Goal: Check status: Check status

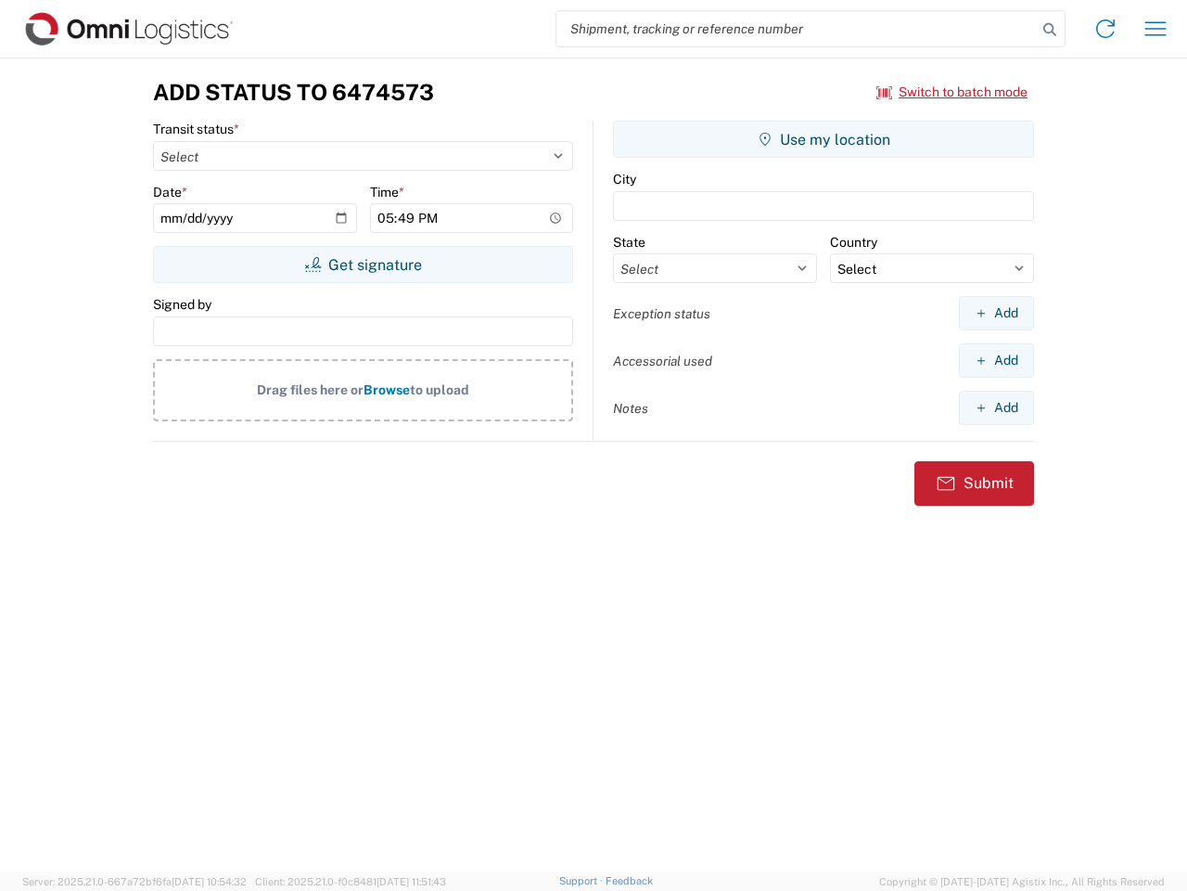
click at [797, 29] on input "search" at bounding box center [797, 28] width 481 height 35
click at [1050, 30] on icon at bounding box center [1050, 30] width 26 height 26
click at [1106, 29] on icon at bounding box center [1106, 29] width 30 height 30
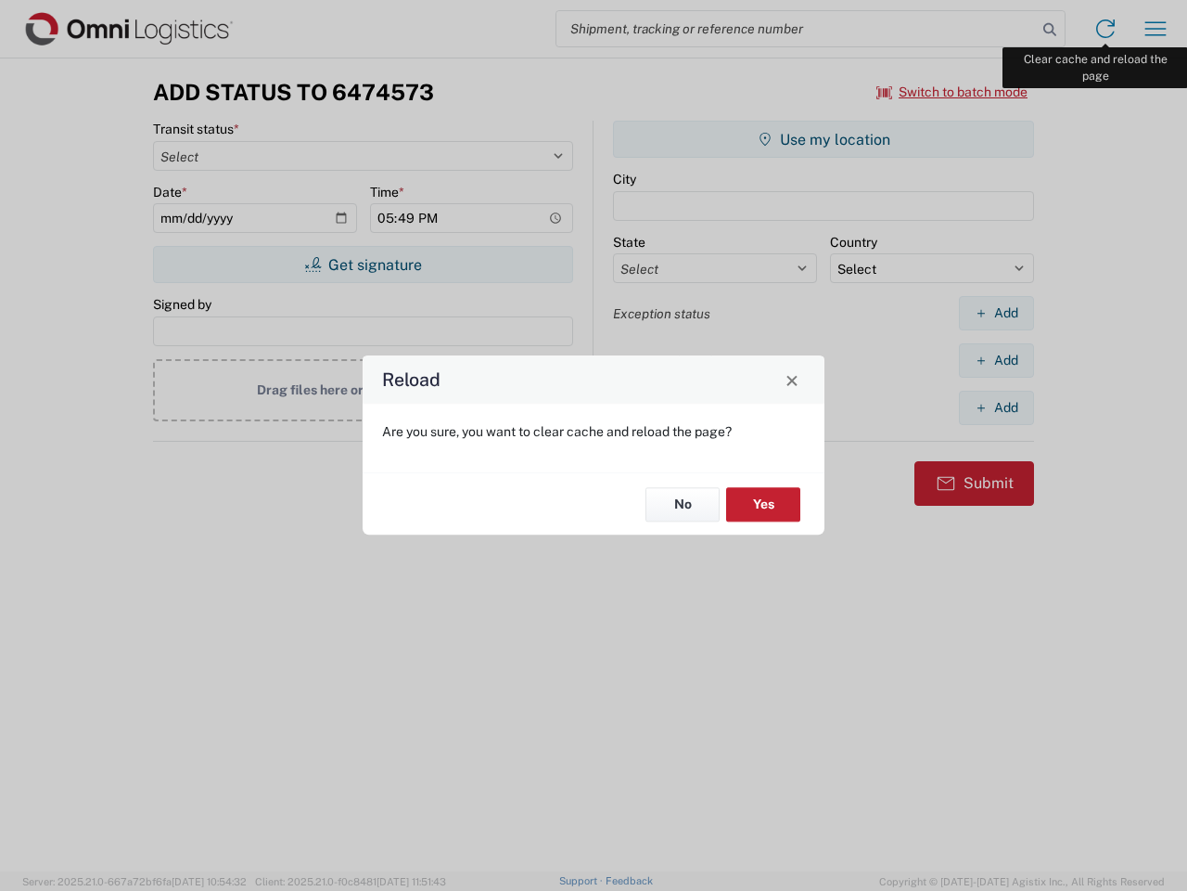
click at [1156, 29] on div "Reload Are you sure, you want to clear cache and reload the page? No Yes" at bounding box center [593, 445] width 1187 height 891
click at [953, 92] on div "Reload Are you sure, you want to clear cache and reload the page? No Yes" at bounding box center [593, 445] width 1187 height 891
click at [363, 264] on div "Reload Are you sure, you want to clear cache and reload the page? No Yes" at bounding box center [593, 445] width 1187 height 891
click at [824, 139] on div "Reload Are you sure, you want to clear cache and reload the page? No Yes" at bounding box center [593, 445] width 1187 height 891
click at [996, 313] on div "Reload Are you sure, you want to clear cache and reload the page? No Yes" at bounding box center [593, 445] width 1187 height 891
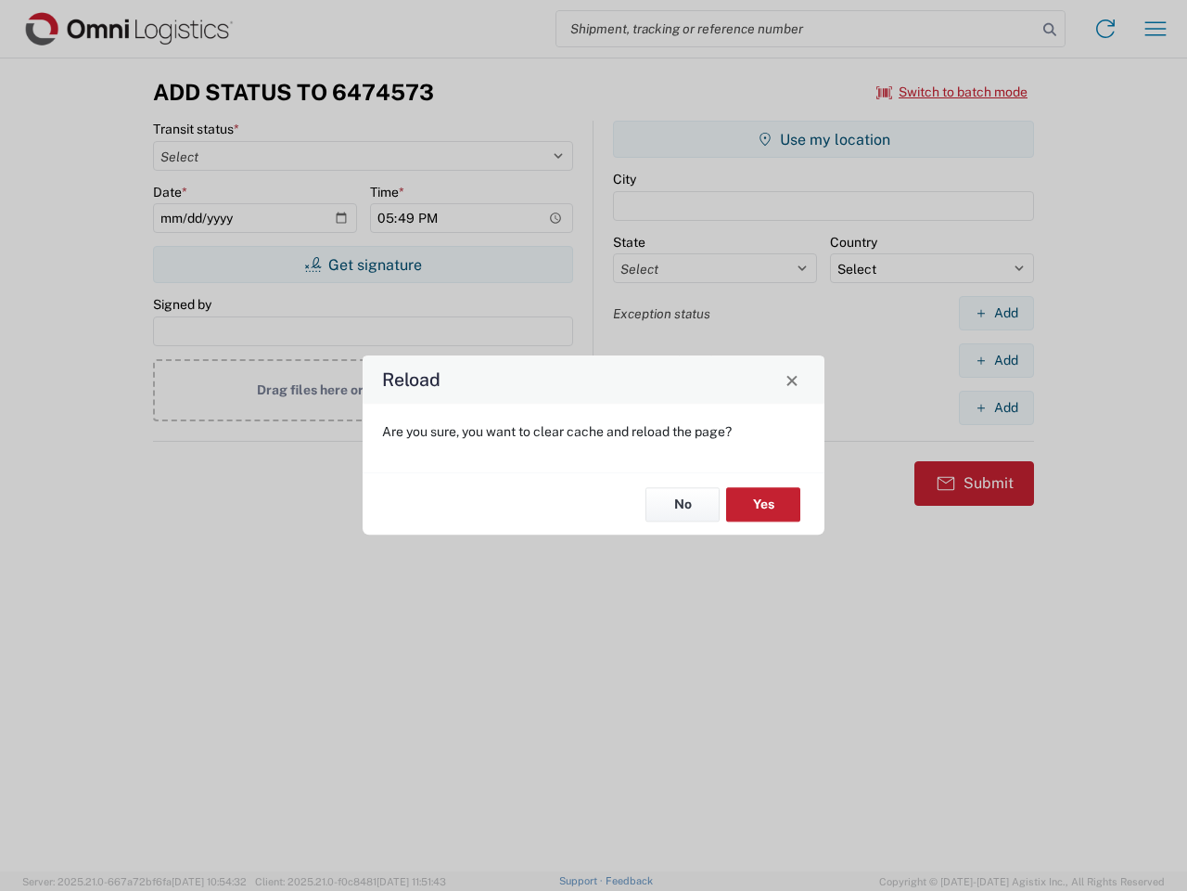
click at [996, 360] on div "Reload Are you sure, you want to clear cache and reload the page? No Yes" at bounding box center [593, 445] width 1187 height 891
click at [996, 407] on div "Reload Are you sure, you want to clear cache and reload the page? No Yes" at bounding box center [593, 445] width 1187 height 891
